Goal: Information Seeking & Learning: Learn about a topic

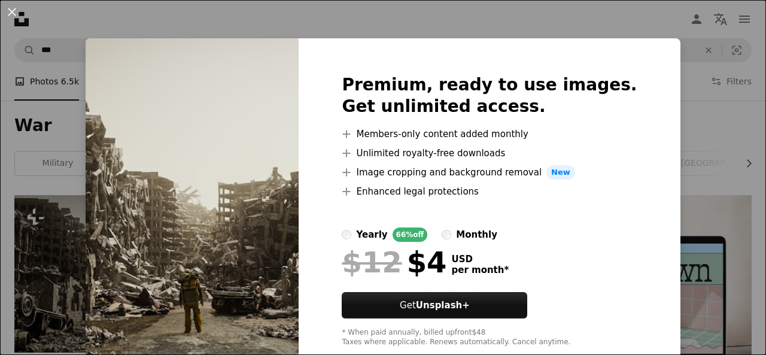
click at [255, 280] on img at bounding box center [192, 210] width 213 height 345
click at [12, 13] on button "An X shape" at bounding box center [12, 12] width 14 height 14
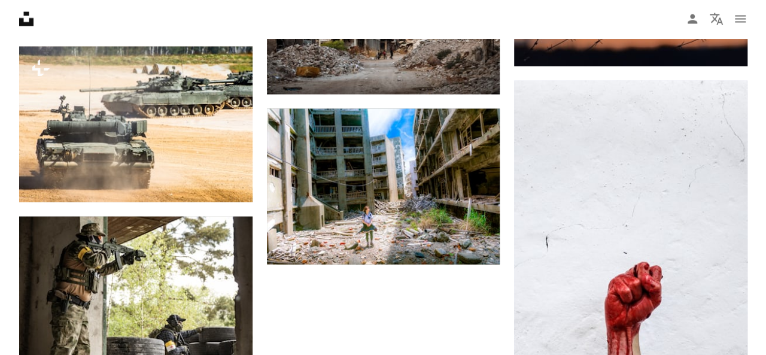
scroll to position [1284, 0]
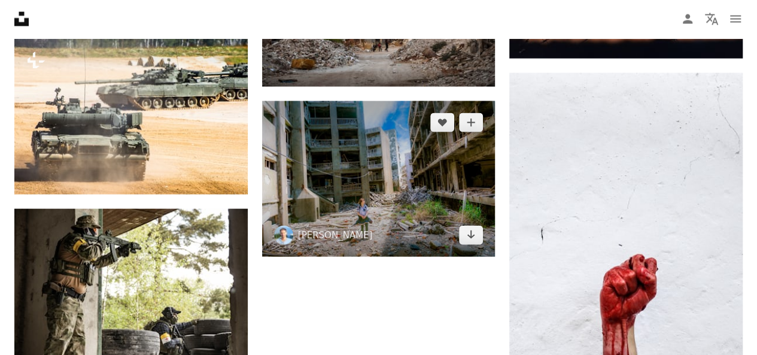
click at [360, 193] on img at bounding box center [378, 179] width 233 height 156
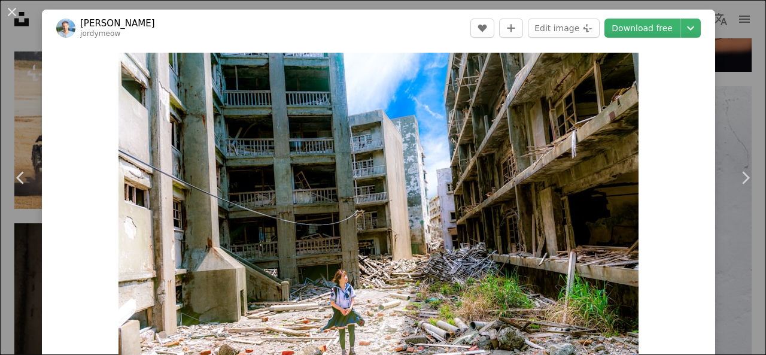
click at [360, 193] on img "Zoom in on this image" at bounding box center [378, 226] width 520 height 347
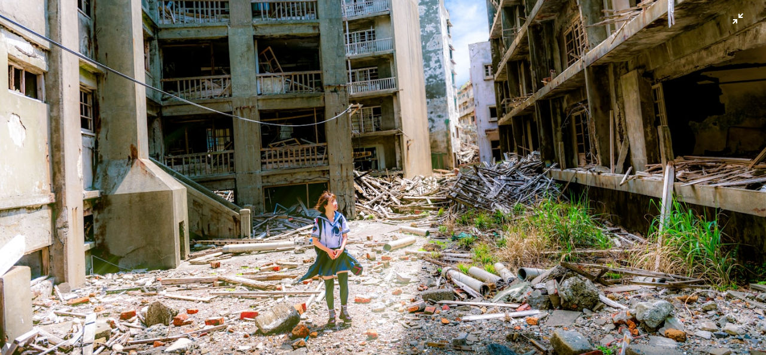
scroll to position [130, 0]
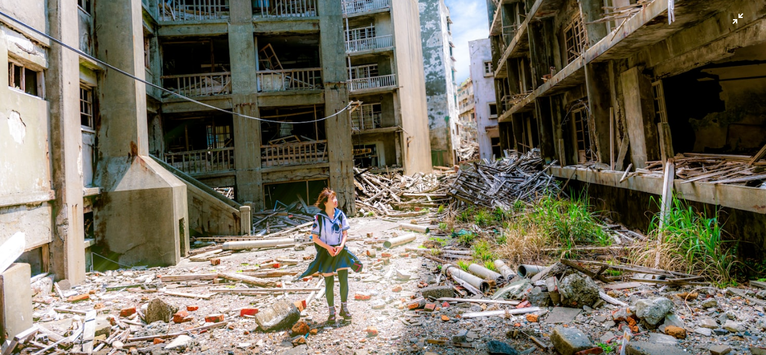
click at [190, 135] on img "Zoom out on this image" at bounding box center [382, 125] width 767 height 512
